Goal: Task Accomplishment & Management: Complete application form

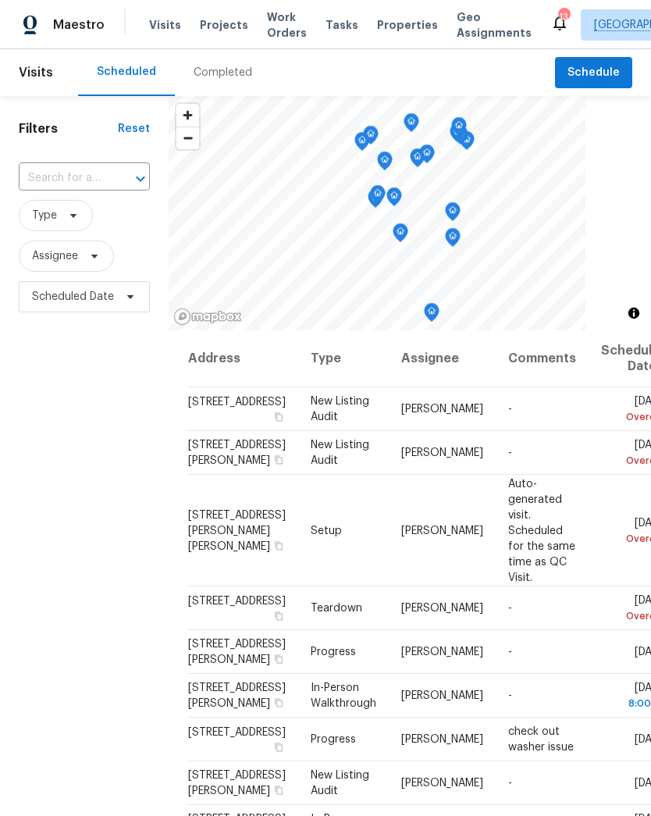
click at [172, 27] on span "Visits" at bounding box center [165, 25] width 32 height 16
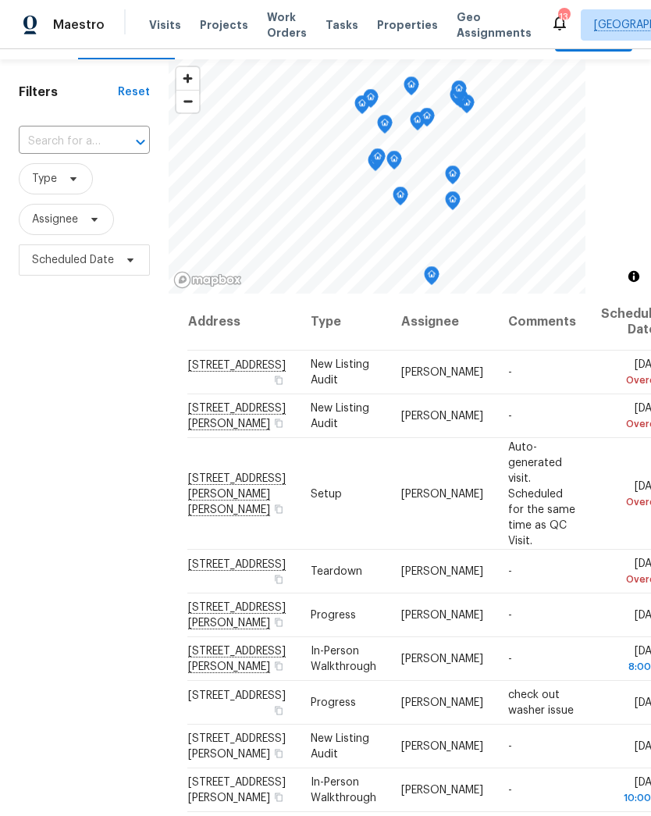
scroll to position [37, 0]
click at [589, 549] on td "Tue, Oct 07 Overdue" at bounding box center [629, 493] width 80 height 112
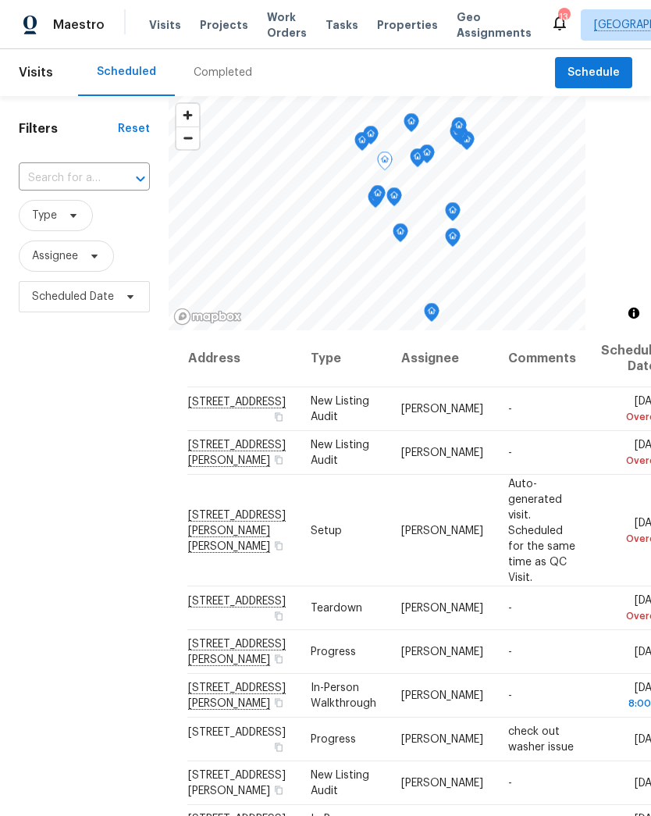
click at [0, 0] on icon at bounding box center [0, 0] width 0 height 0
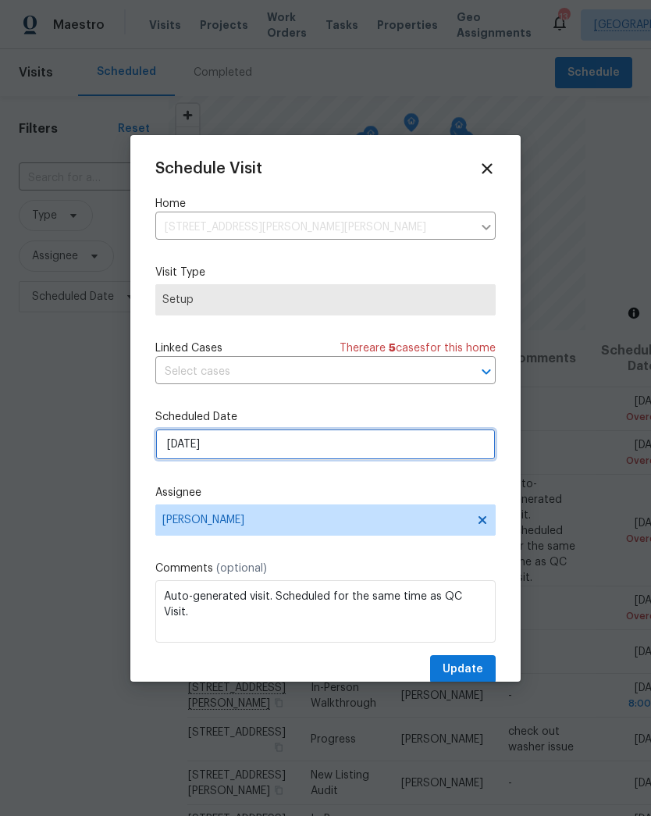
click at [240, 452] on input "[DATE]" at bounding box center [325, 444] width 340 height 31
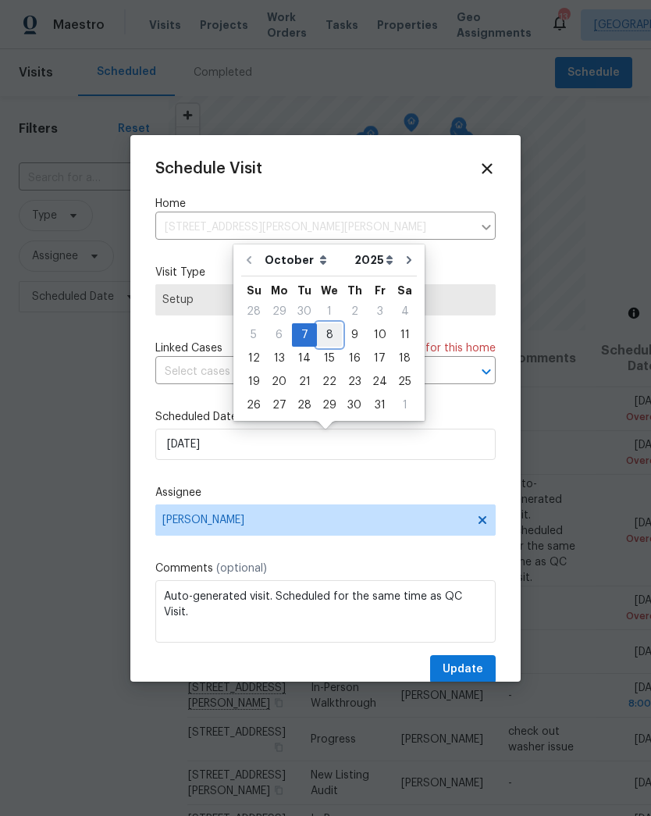
click at [332, 335] on div "8" at bounding box center [329, 335] width 25 height 22
type input "[DATE]"
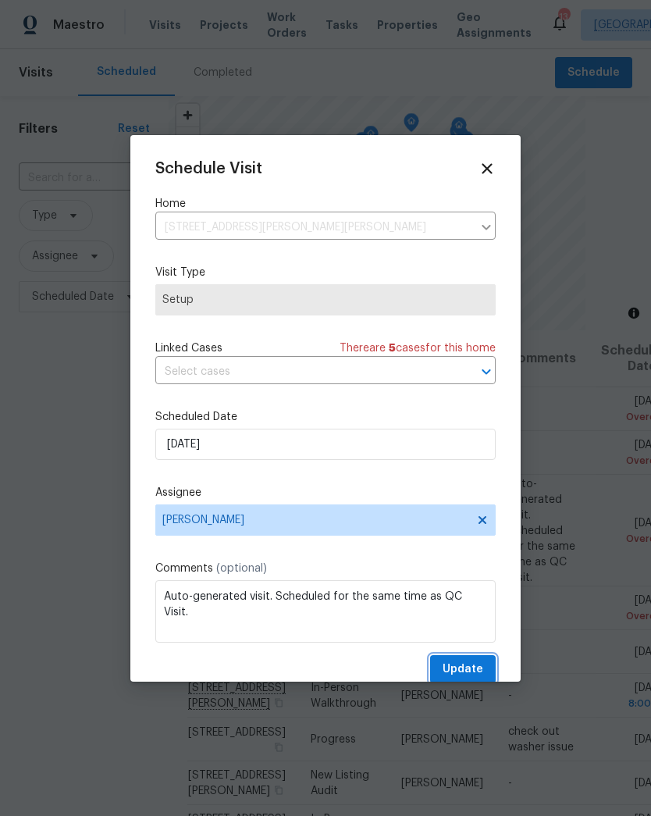
click at [483, 671] on span "Update" at bounding box center [463, 670] width 41 height 20
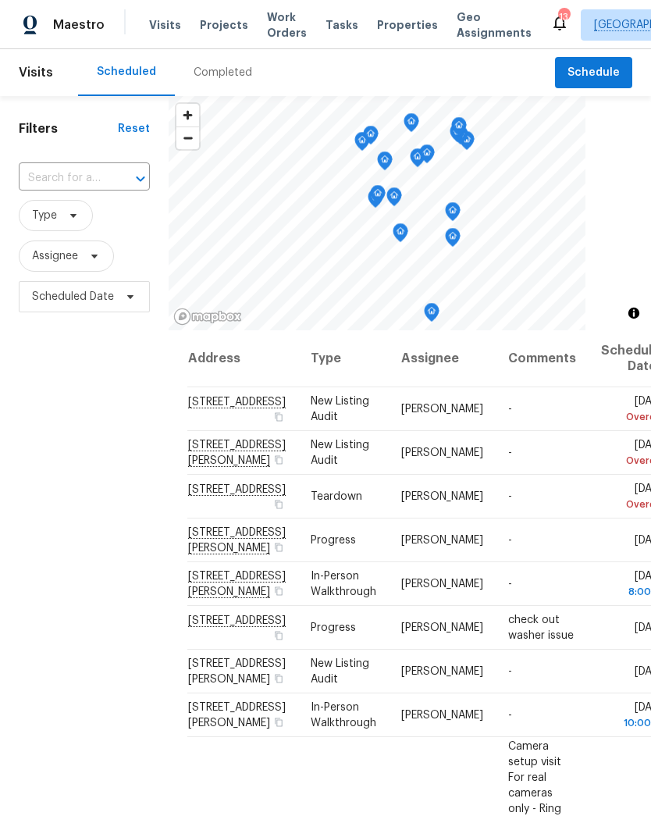
click at [230, 29] on span "Projects" at bounding box center [224, 25] width 48 height 16
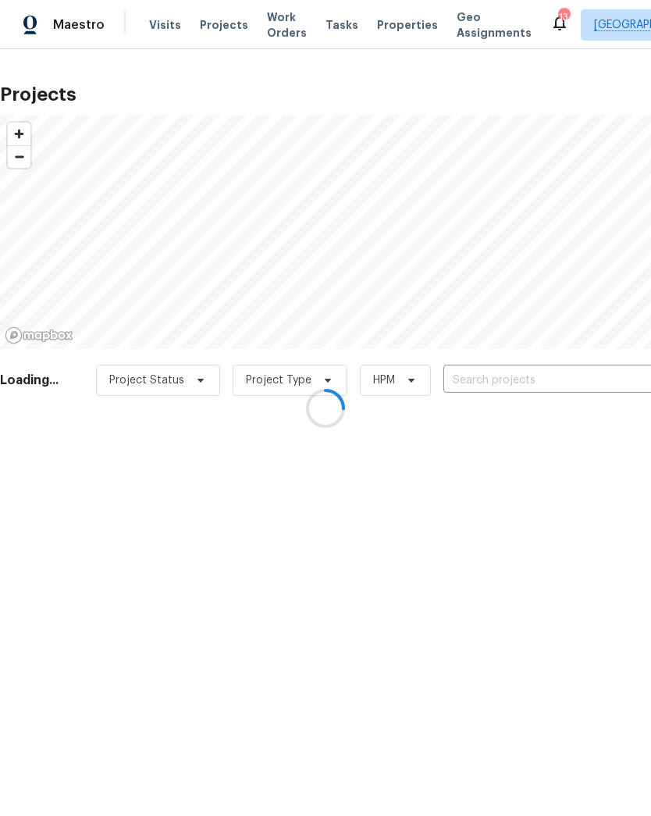
click at [572, 378] on div at bounding box center [325, 408] width 651 height 816
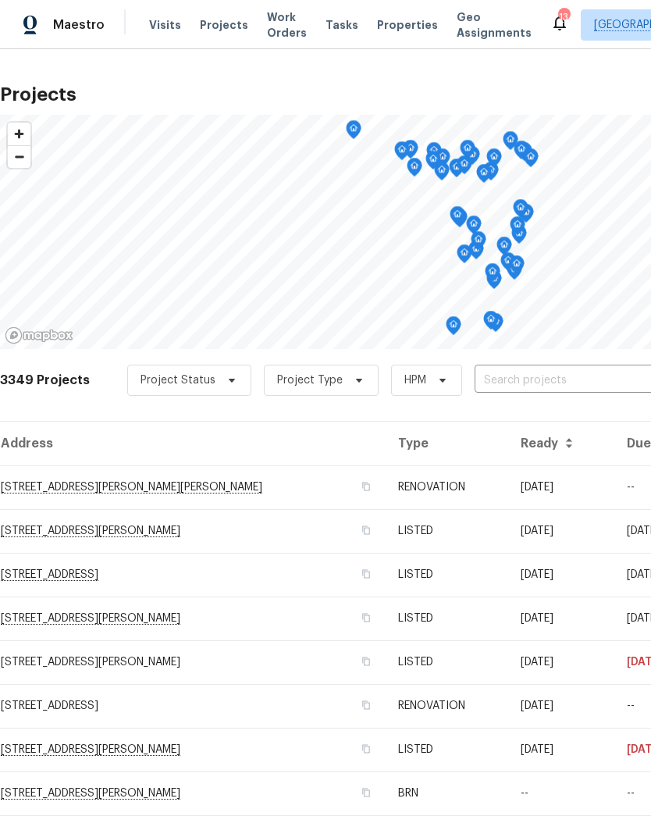
click at [572, 375] on input "text" at bounding box center [564, 381] width 179 height 24
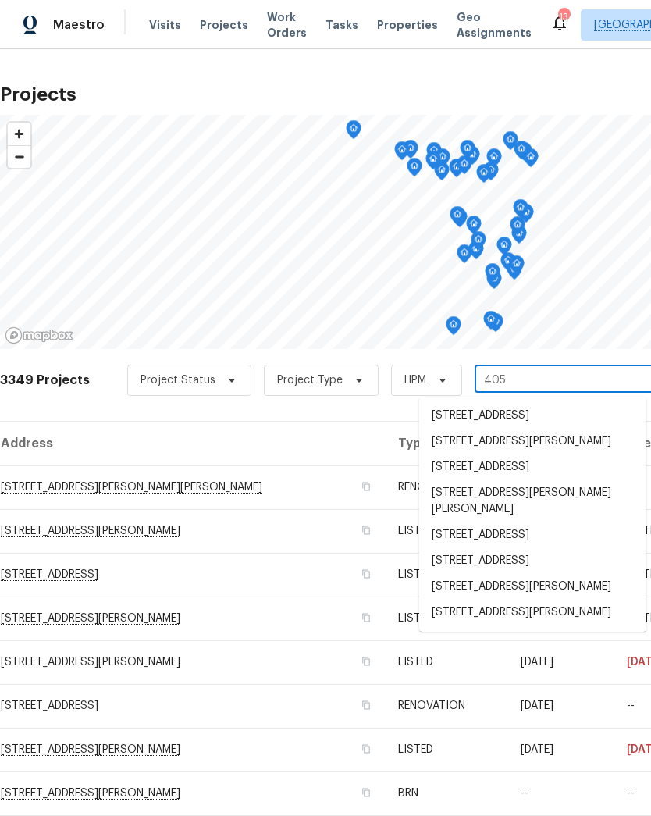
type input "405 e"
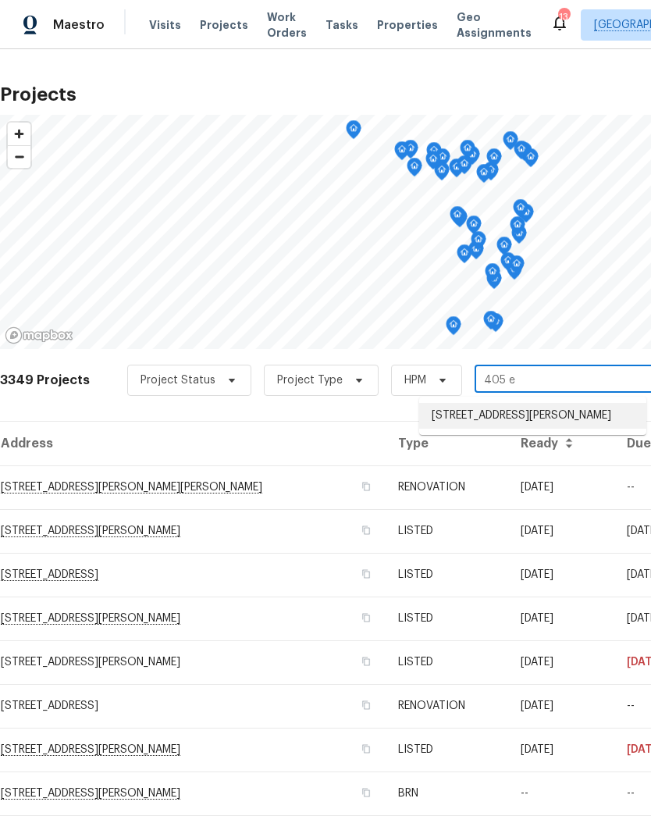
click at [562, 419] on li "[STREET_ADDRESS][PERSON_NAME]" at bounding box center [532, 416] width 227 height 26
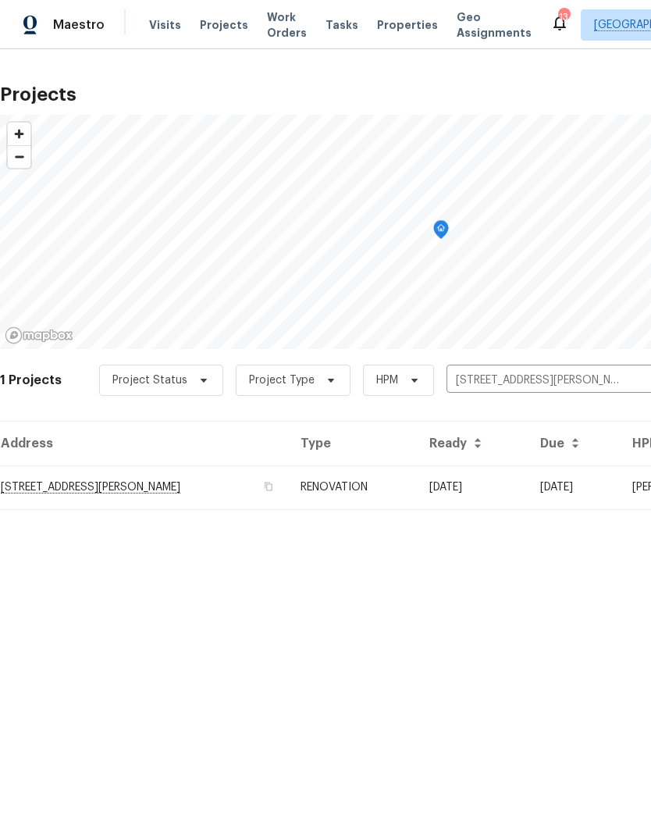
click at [35, 483] on td "[STREET_ADDRESS][PERSON_NAME]" at bounding box center [144, 487] width 288 height 44
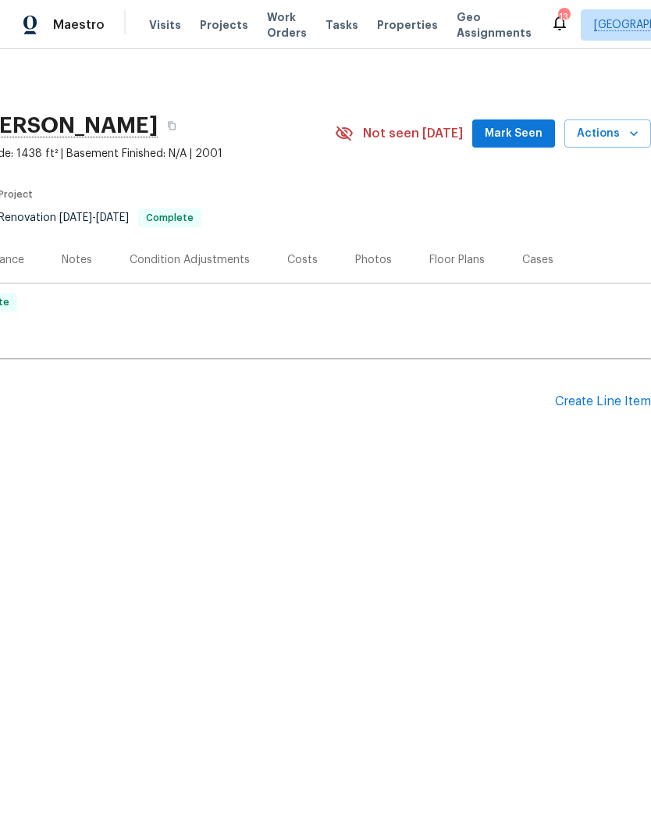
scroll to position [0, 231]
click at [634, 127] on icon "button" at bounding box center [634, 134] width 16 height 16
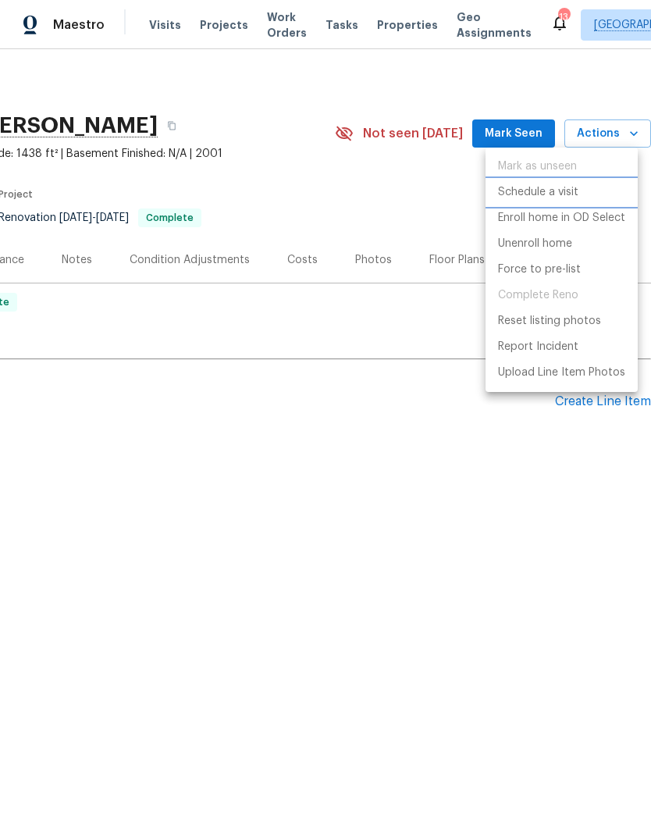
click at [543, 192] on p "Schedule a visit" at bounding box center [538, 192] width 80 height 16
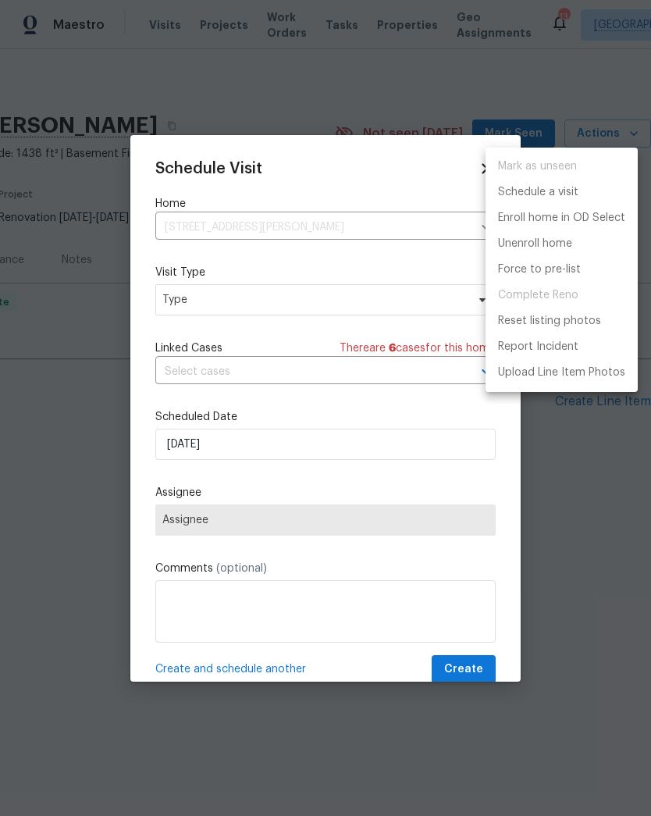
click at [226, 305] on div at bounding box center [325, 408] width 651 height 816
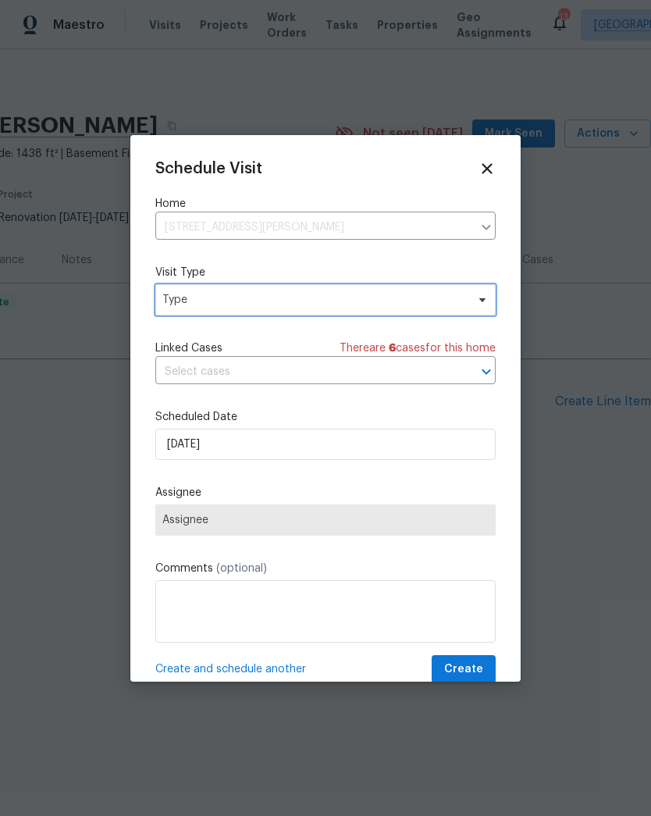
click at [208, 298] on span "Type" at bounding box center [314, 300] width 304 height 16
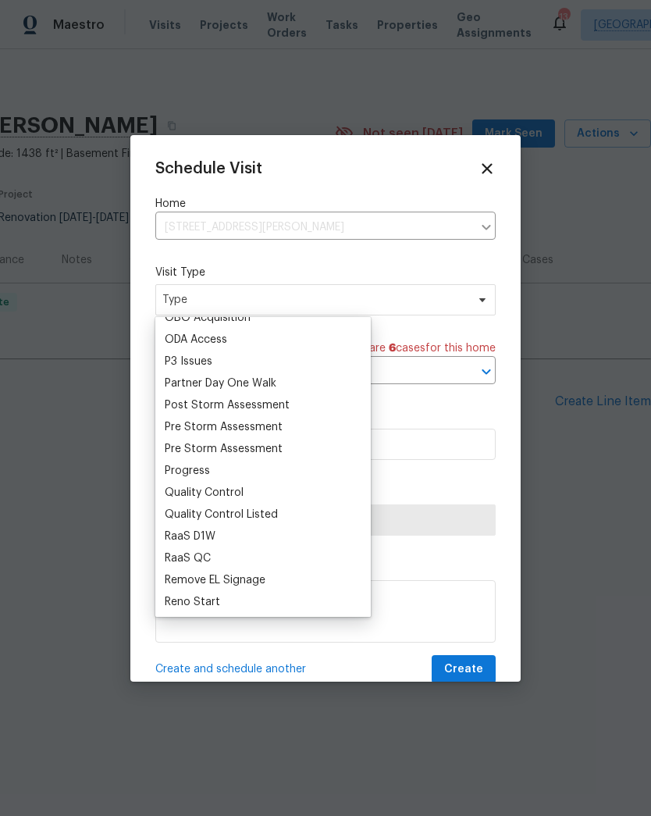
scroll to position [912, 0]
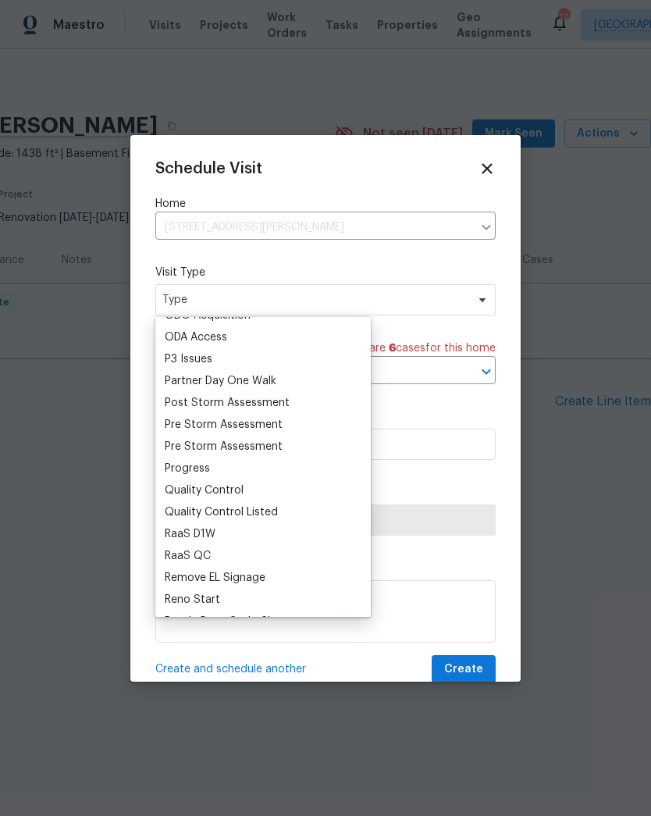
click at [223, 470] on div "Progress" at bounding box center [263, 469] width 206 height 22
click at [194, 464] on div "Progress" at bounding box center [187, 469] width 45 height 16
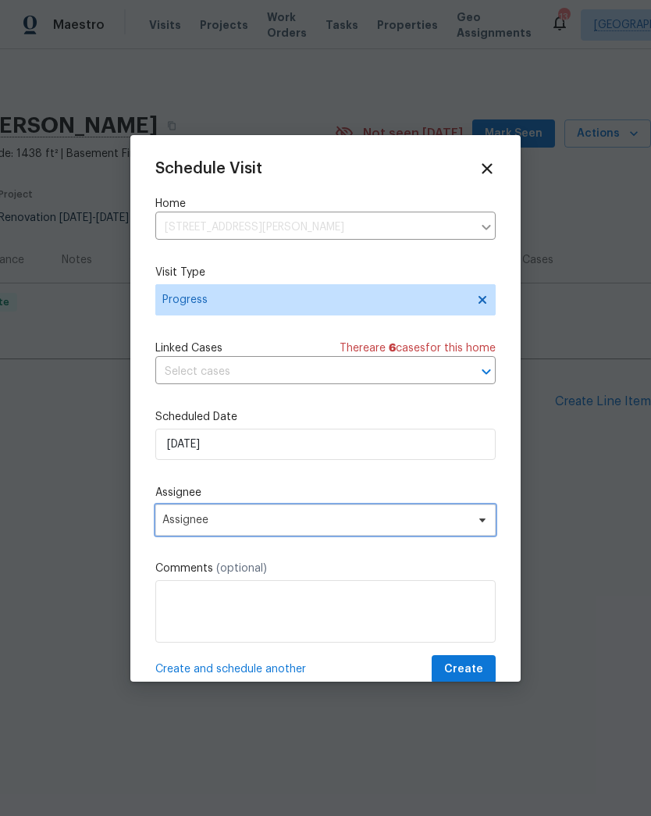
click at [228, 520] on span "Assignee" at bounding box center [315, 520] width 306 height 12
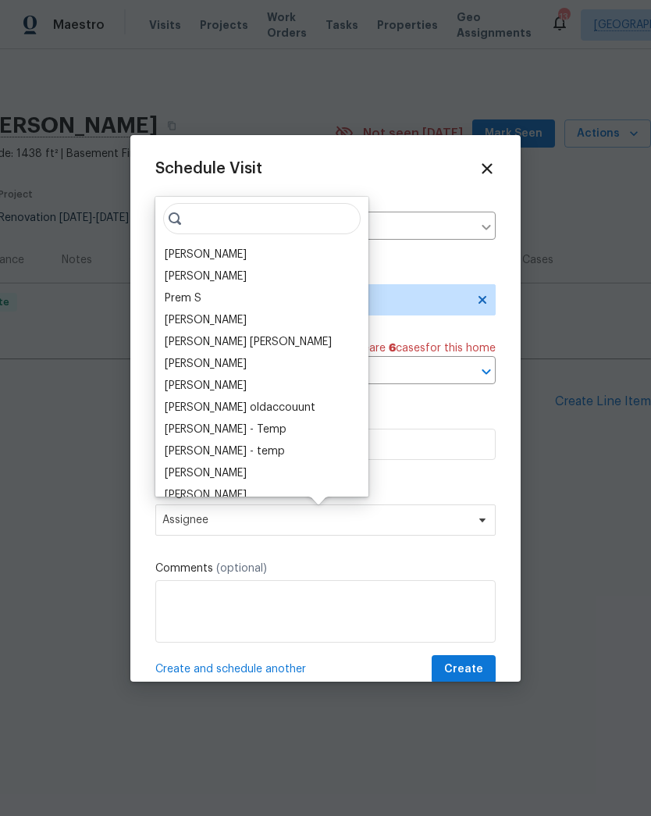
click at [219, 248] on div "[PERSON_NAME]" at bounding box center [206, 255] width 82 height 16
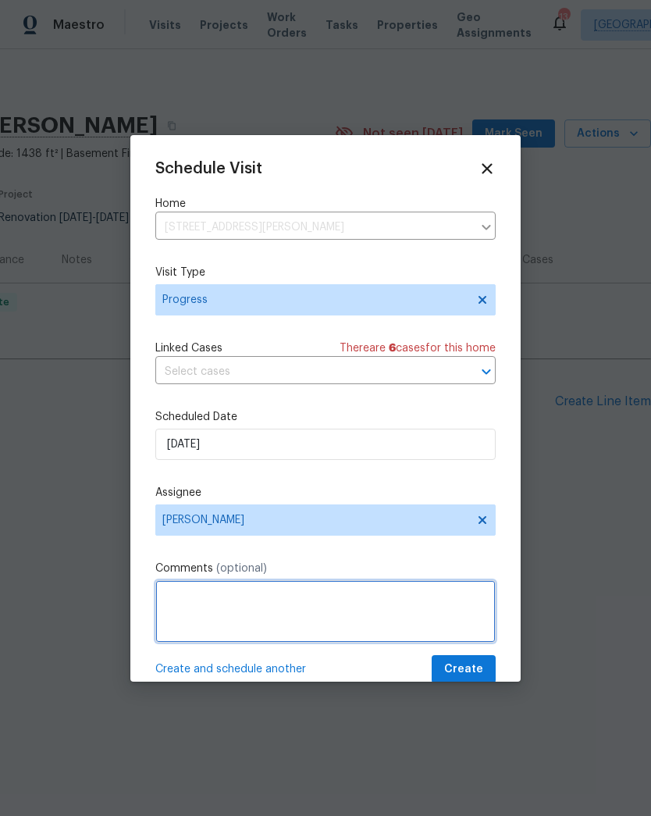
click at [259, 603] on textarea at bounding box center [325, 611] width 340 height 62
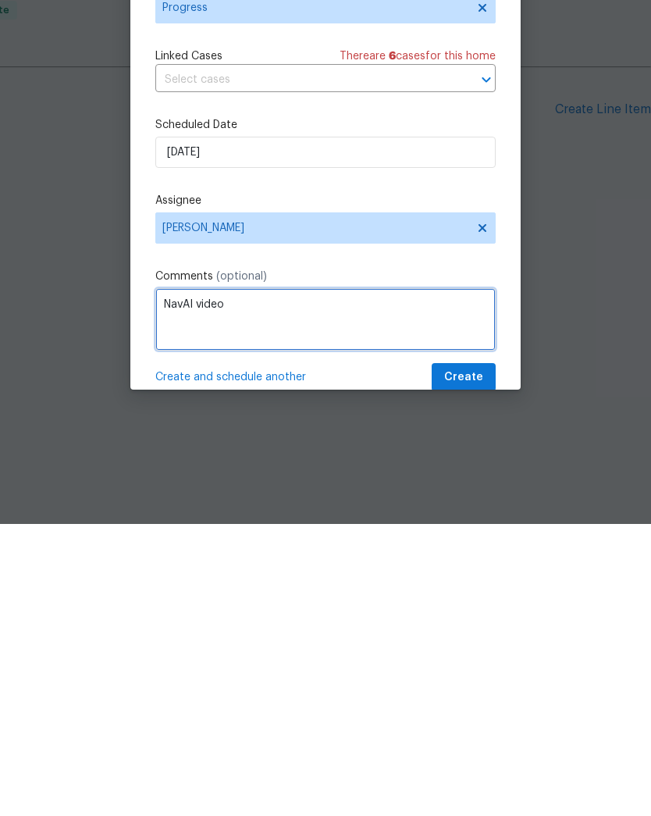
type textarea "NavAI video"
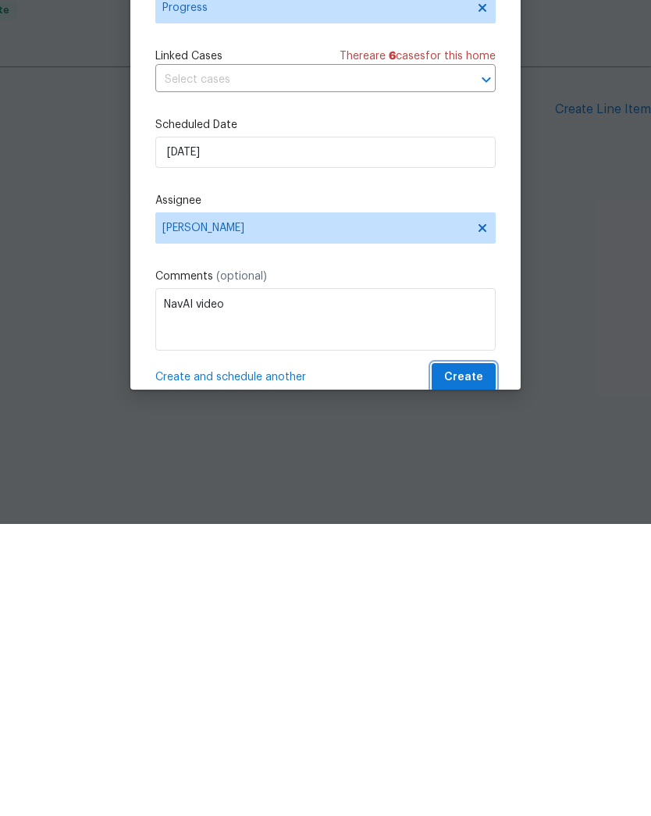
click at [471, 660] on span "Create" at bounding box center [463, 670] width 39 height 20
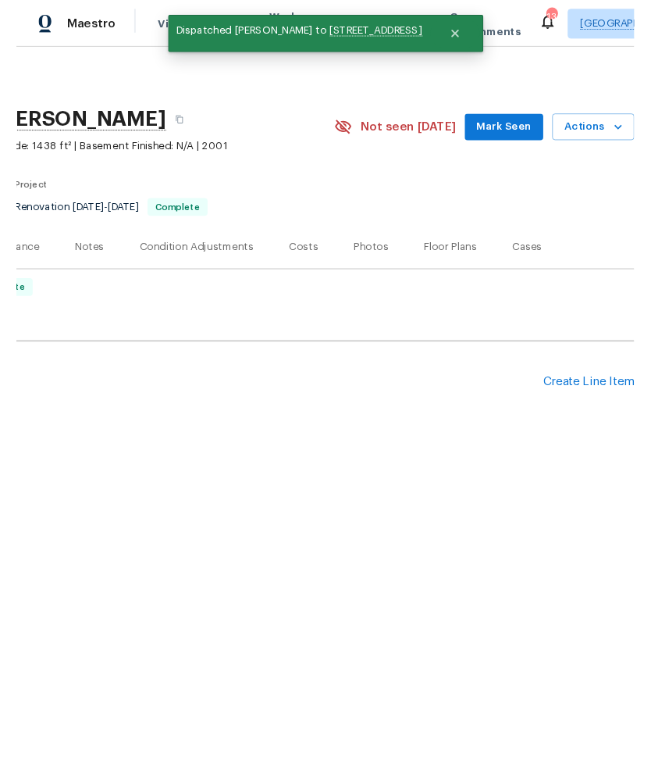
scroll to position [0, 0]
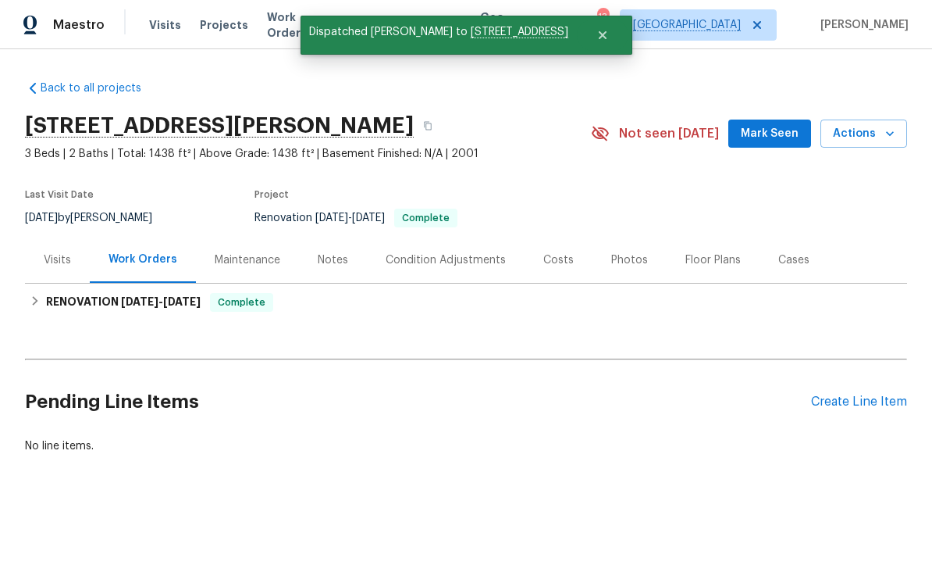
click at [290, 280] on div "Maintenance" at bounding box center [247, 260] width 103 height 46
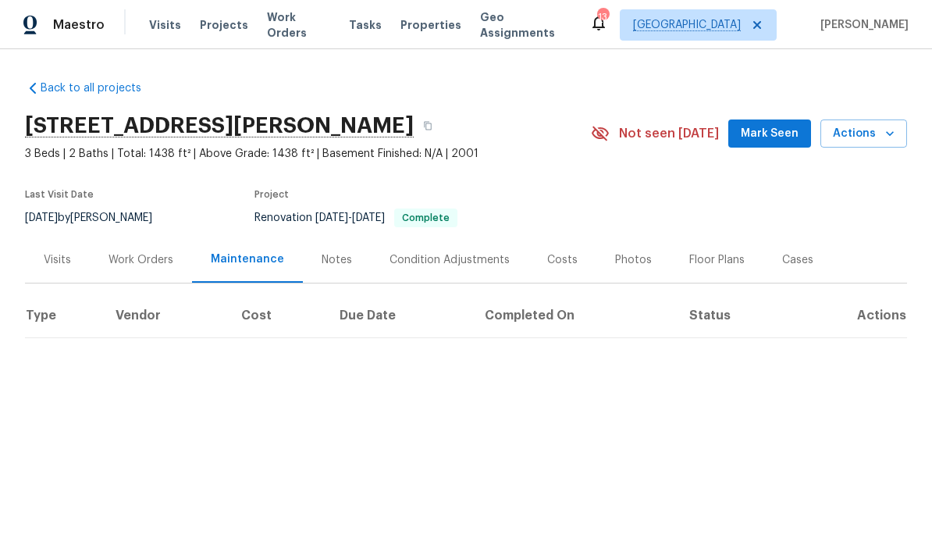
click at [159, 432] on html "Maestro Visits Projects Work Orders Tasks Properties Geo Assignments 13 [GEOGRA…" at bounding box center [466, 216] width 932 height 432
